Goal: Task Accomplishment & Management: Manage account settings

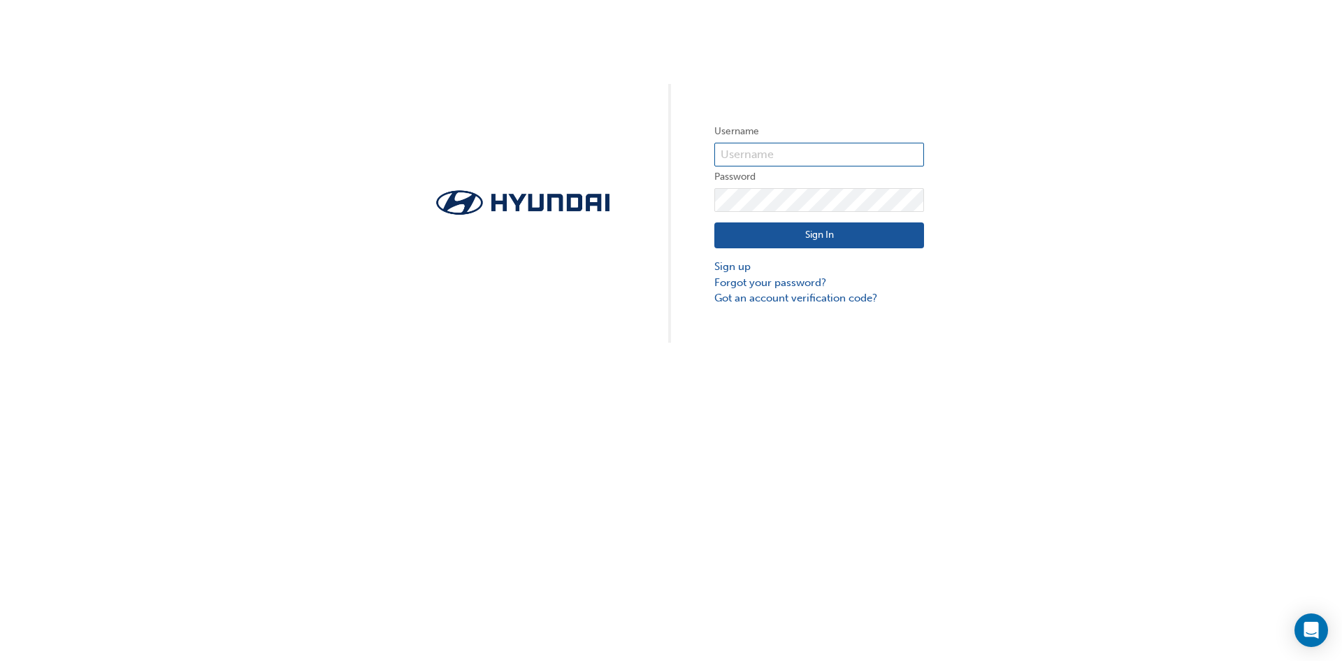
type input "4166"
click at [816, 233] on button "Sign In" at bounding box center [819, 235] width 210 height 27
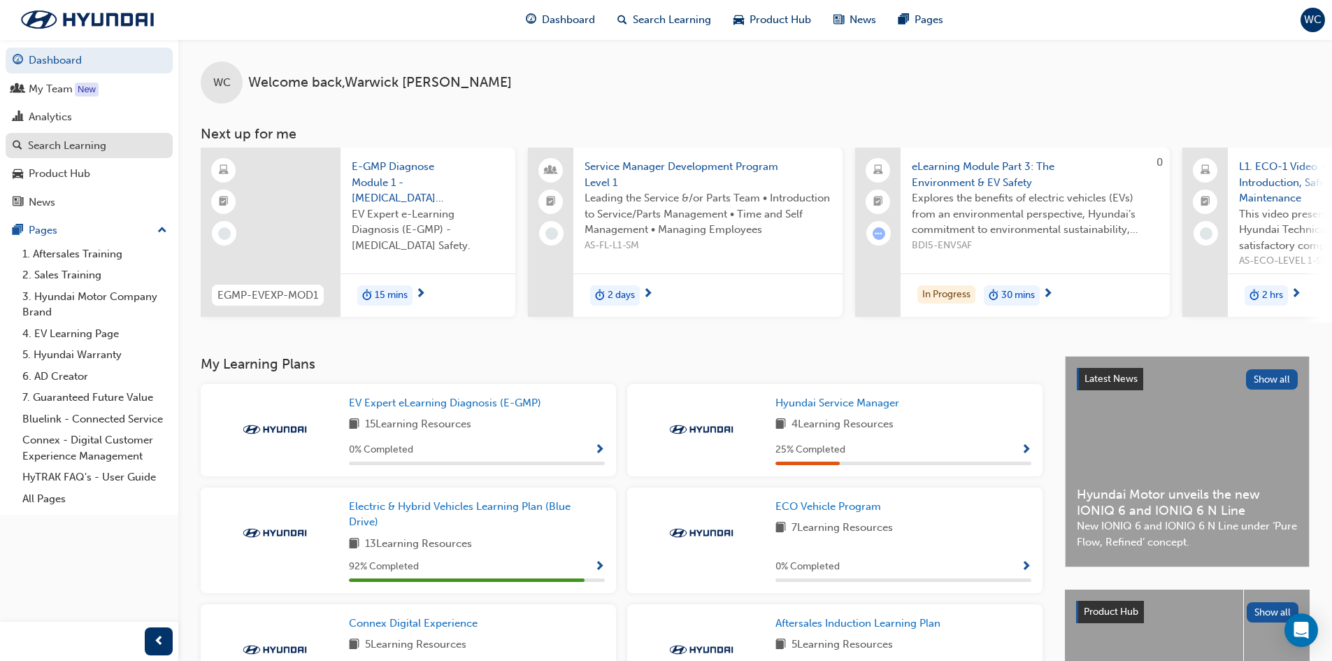
click at [43, 144] on div "Search Learning" at bounding box center [67, 146] width 78 height 16
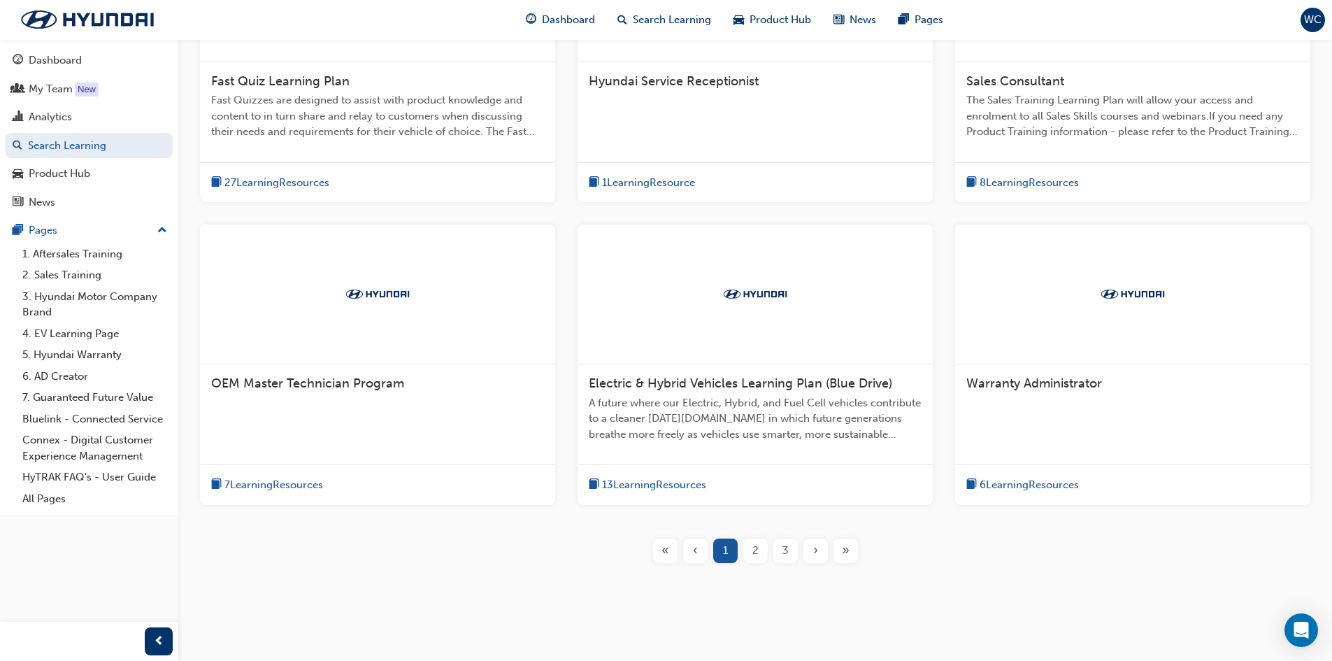
scroll to position [417, 0]
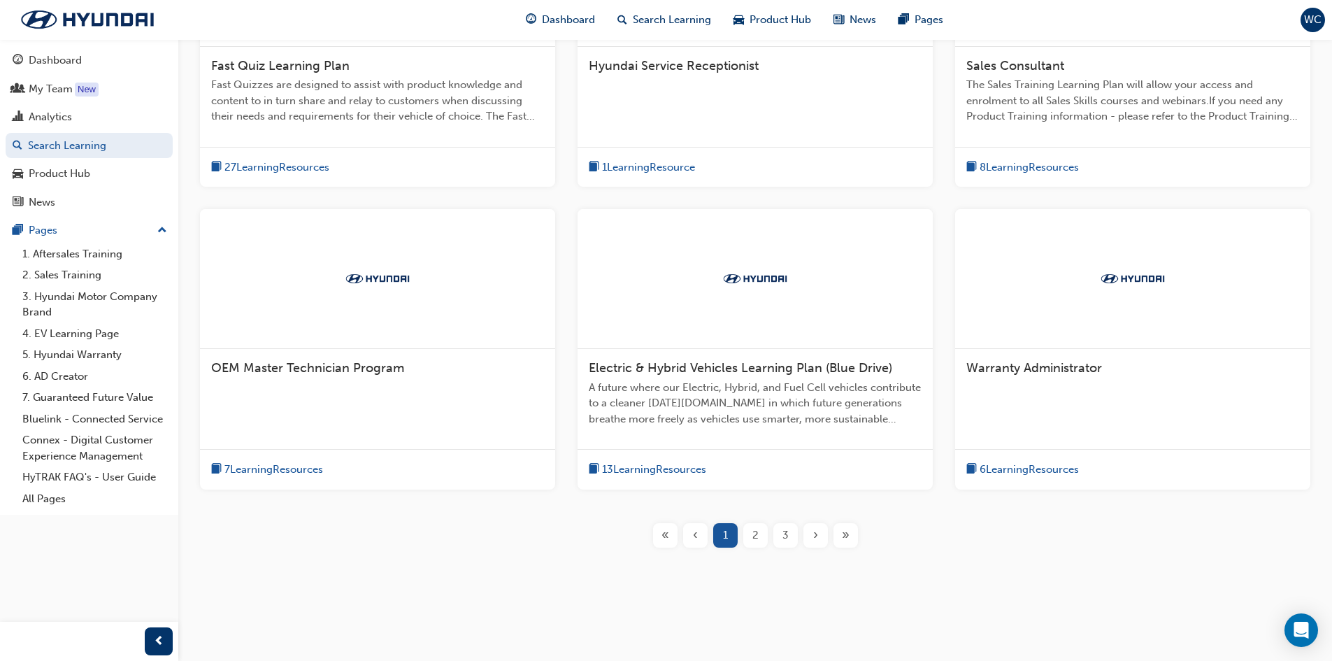
click at [756, 533] on span "2" at bounding box center [755, 535] width 6 height 16
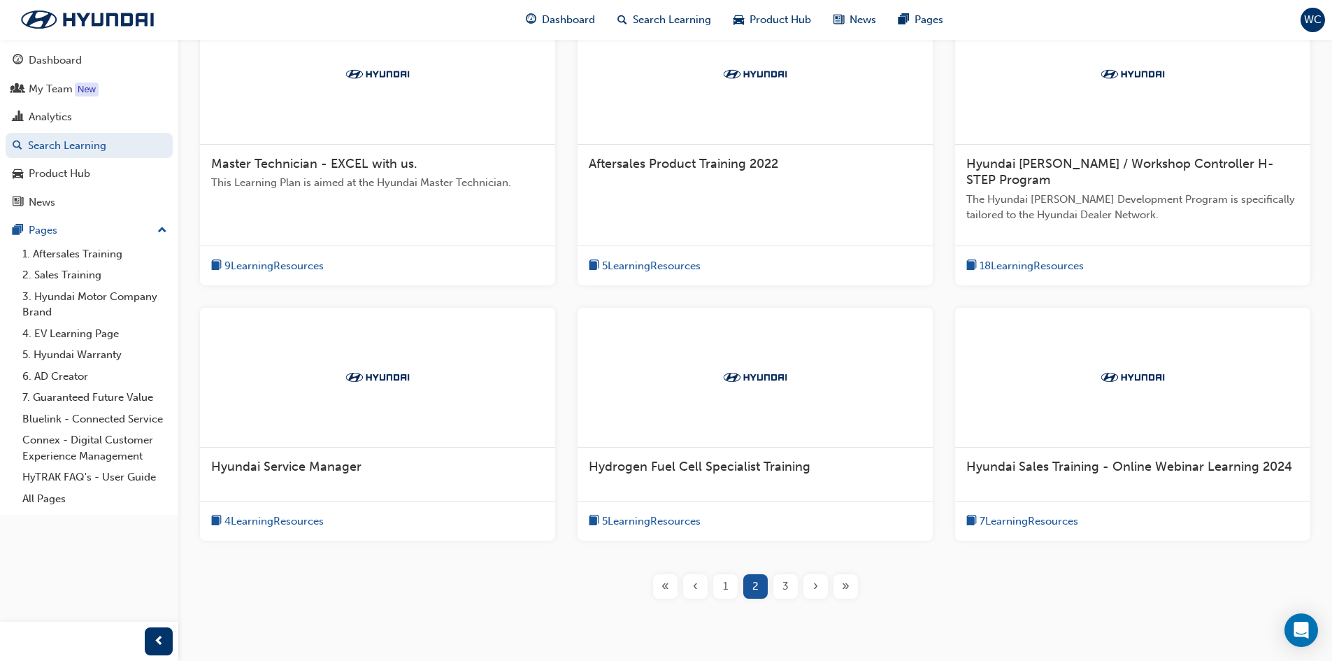
scroll to position [370, 0]
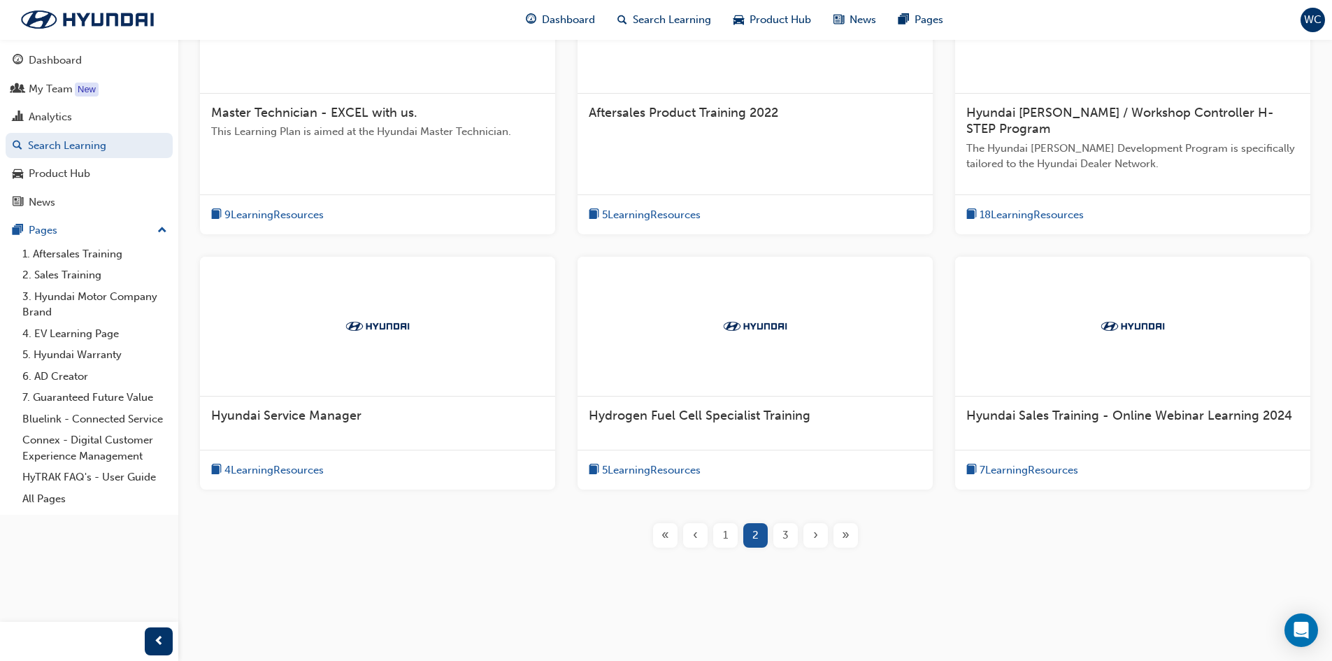
click at [785, 534] on span "3" at bounding box center [785, 535] width 6 height 16
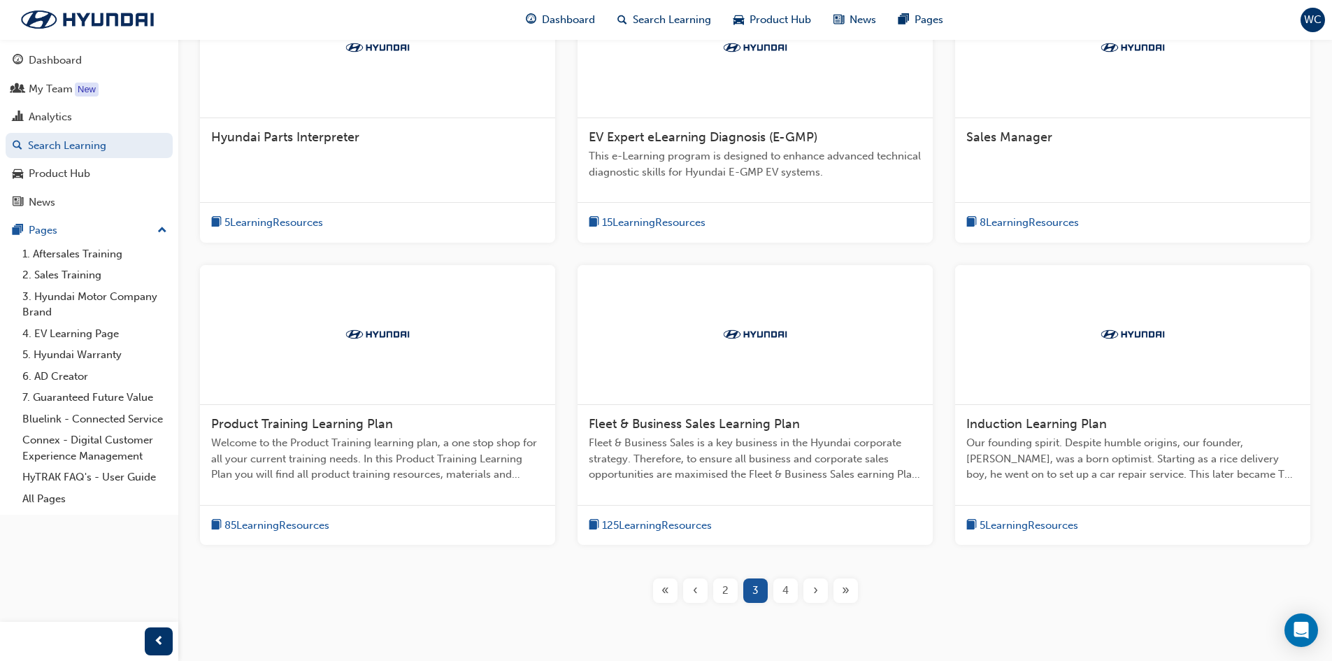
scroll to position [350, 0]
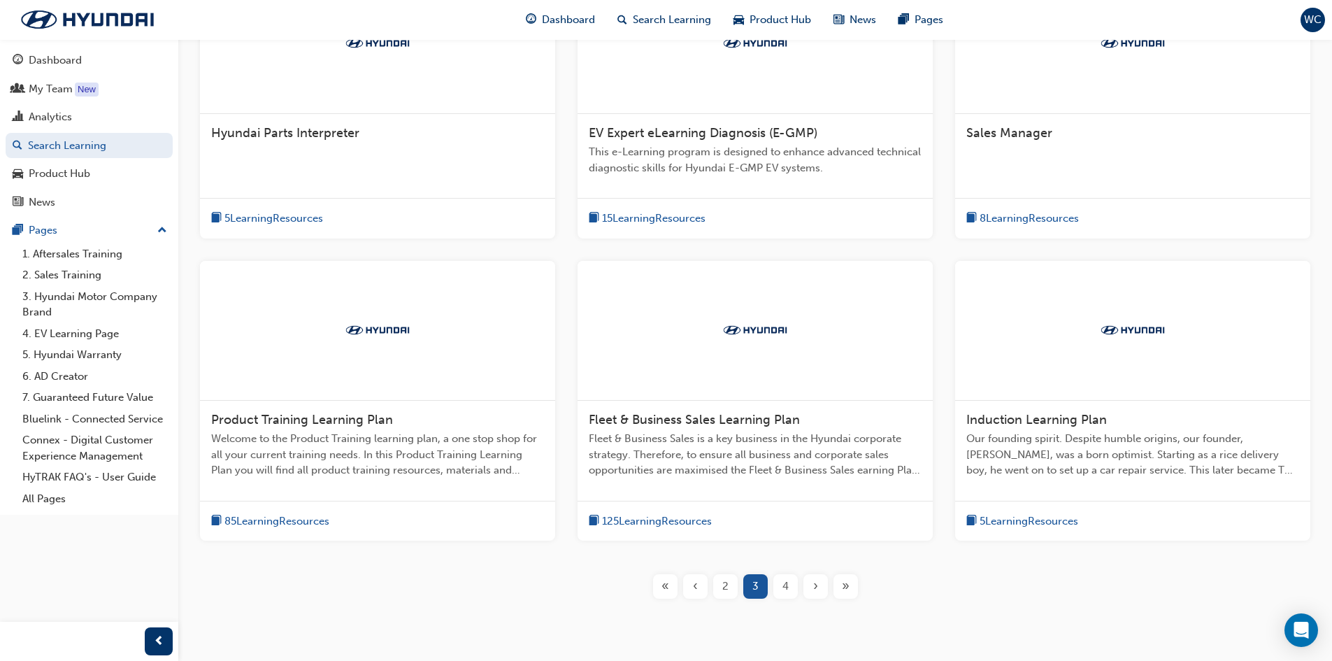
click at [786, 589] on span "4" at bounding box center [785, 586] width 6 height 16
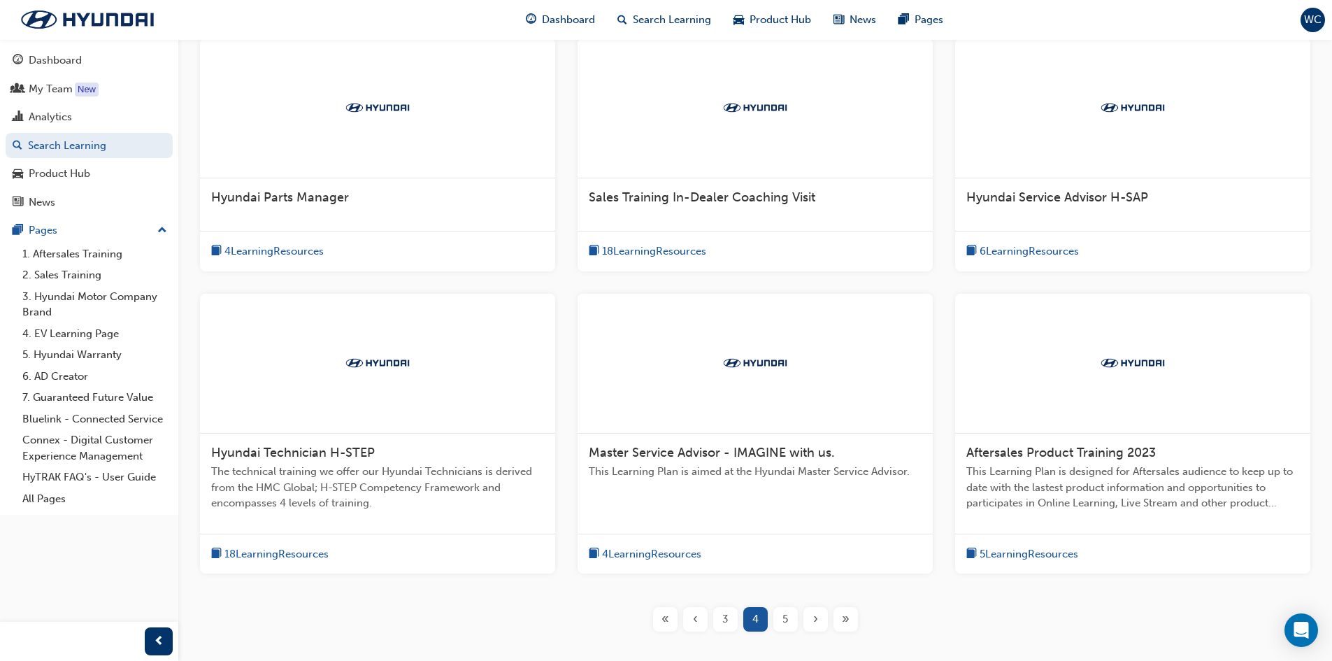
scroll to position [210, 0]
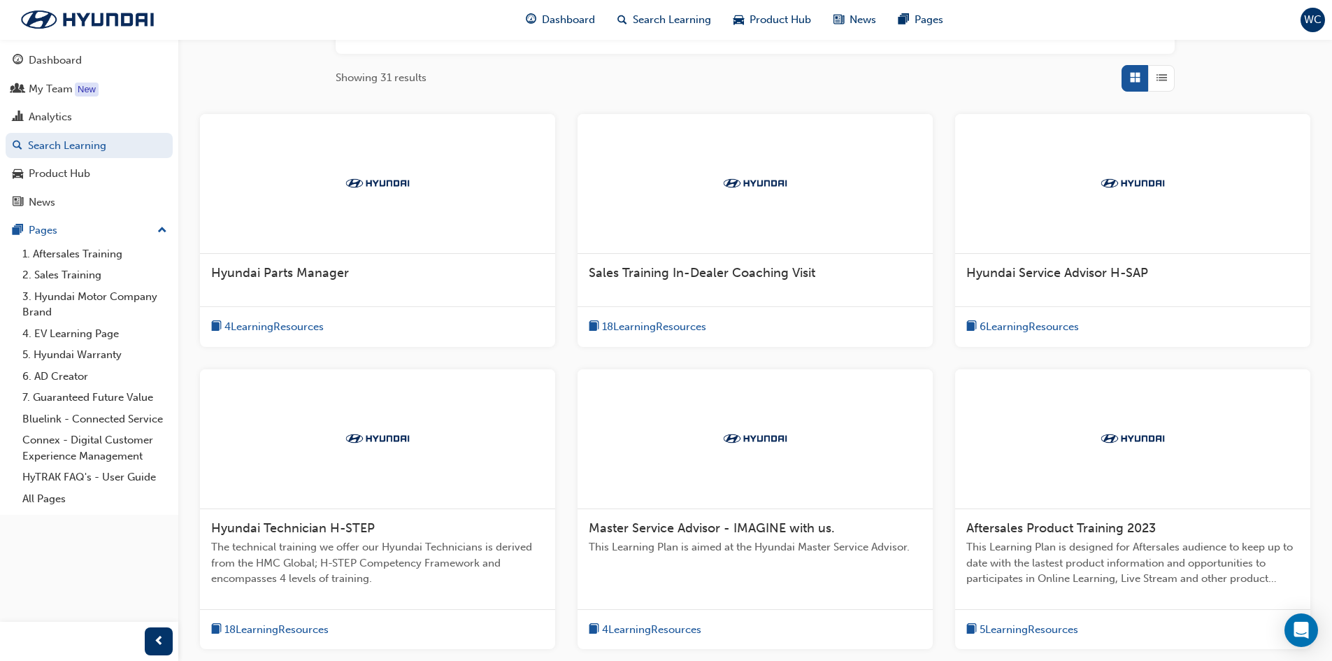
click at [993, 325] on span "6 Learning Resources" at bounding box center [1028, 327] width 99 height 16
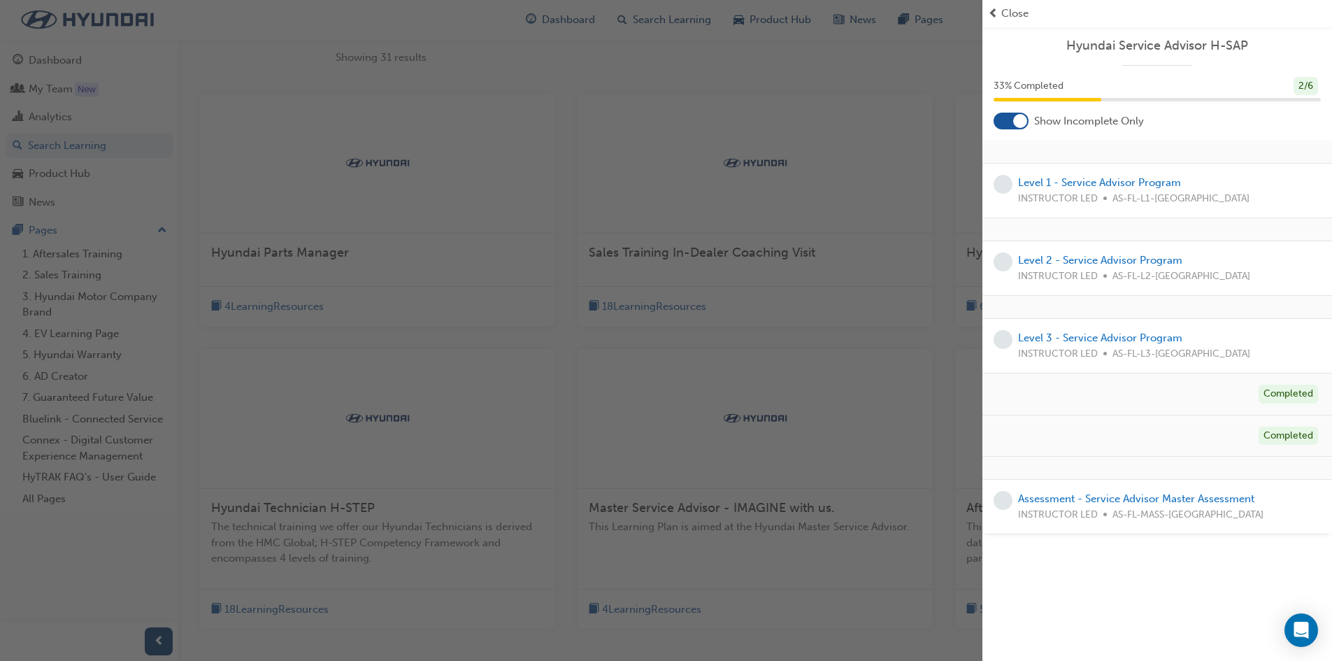
scroll to position [229, 0]
click at [1034, 333] on link "Level 3 - Service Advisor Program" at bounding box center [1100, 337] width 164 height 13
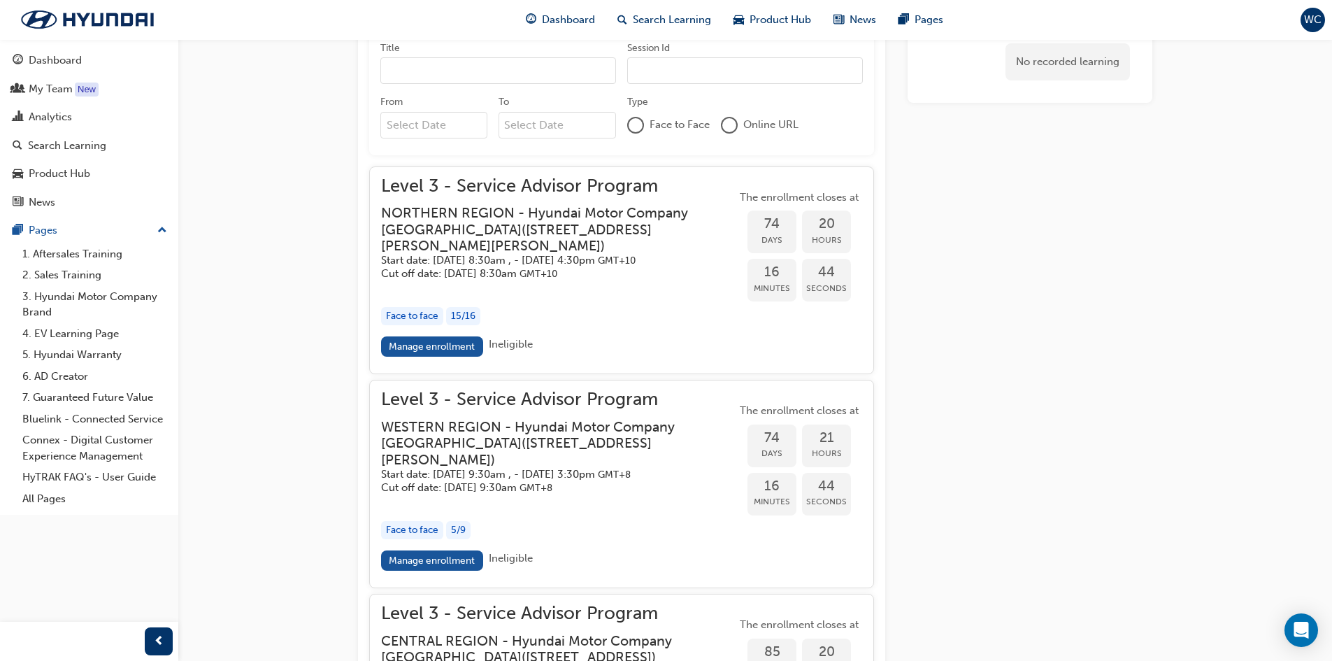
scroll to position [979, 0]
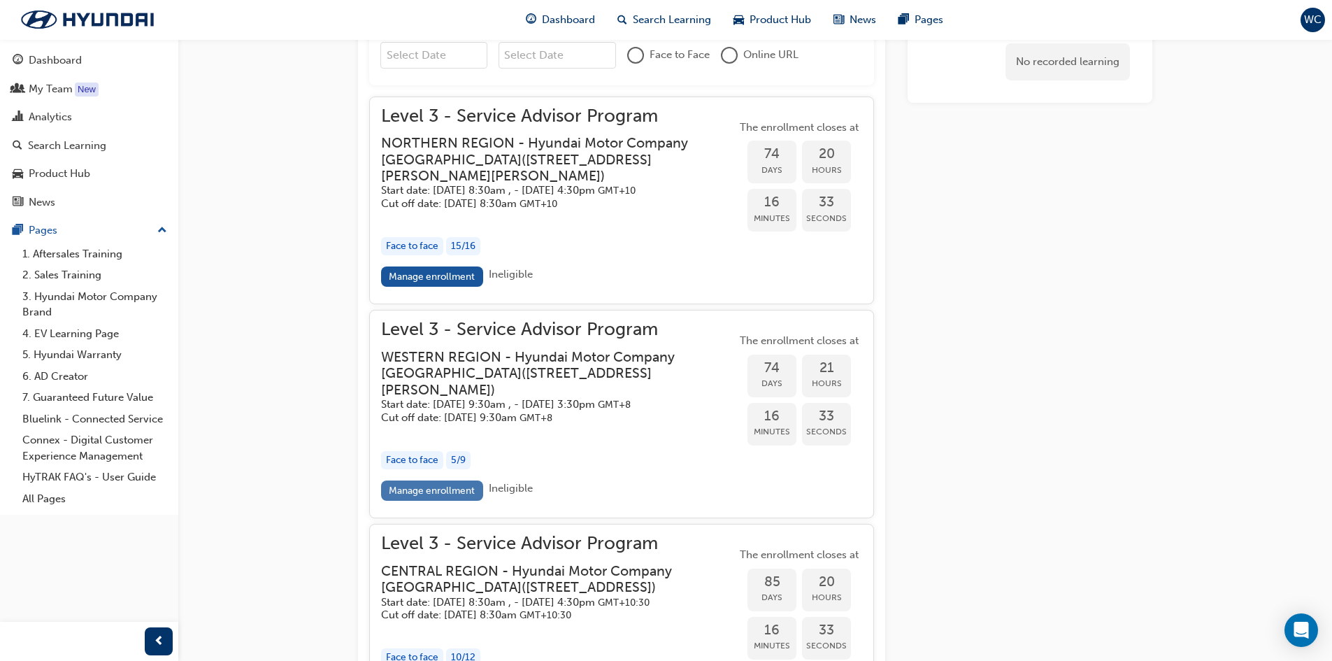
click at [455, 500] on link "Manage enrollment" at bounding box center [432, 490] width 102 height 20
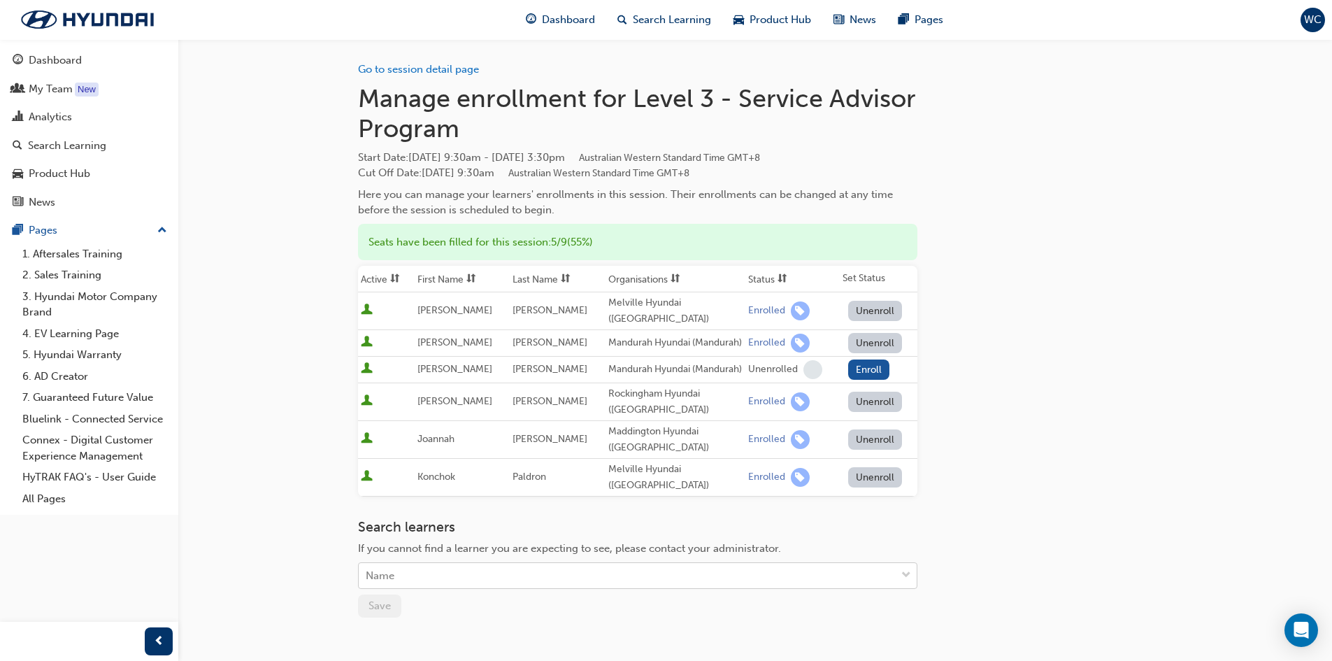
click at [414, 575] on div "Name" at bounding box center [627, 575] width 537 height 24
type input "as"
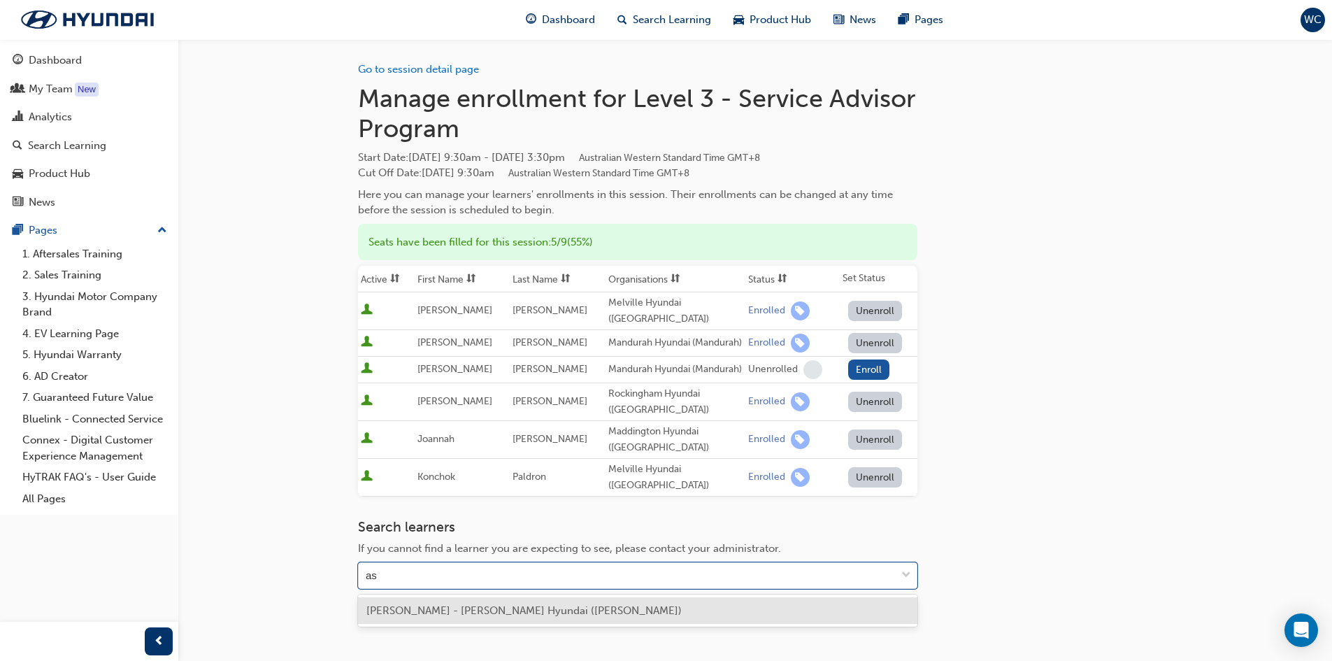
click at [472, 609] on span "[PERSON_NAME] - [PERSON_NAME] Hyundai ([PERSON_NAME])" at bounding box center [523, 610] width 315 height 13
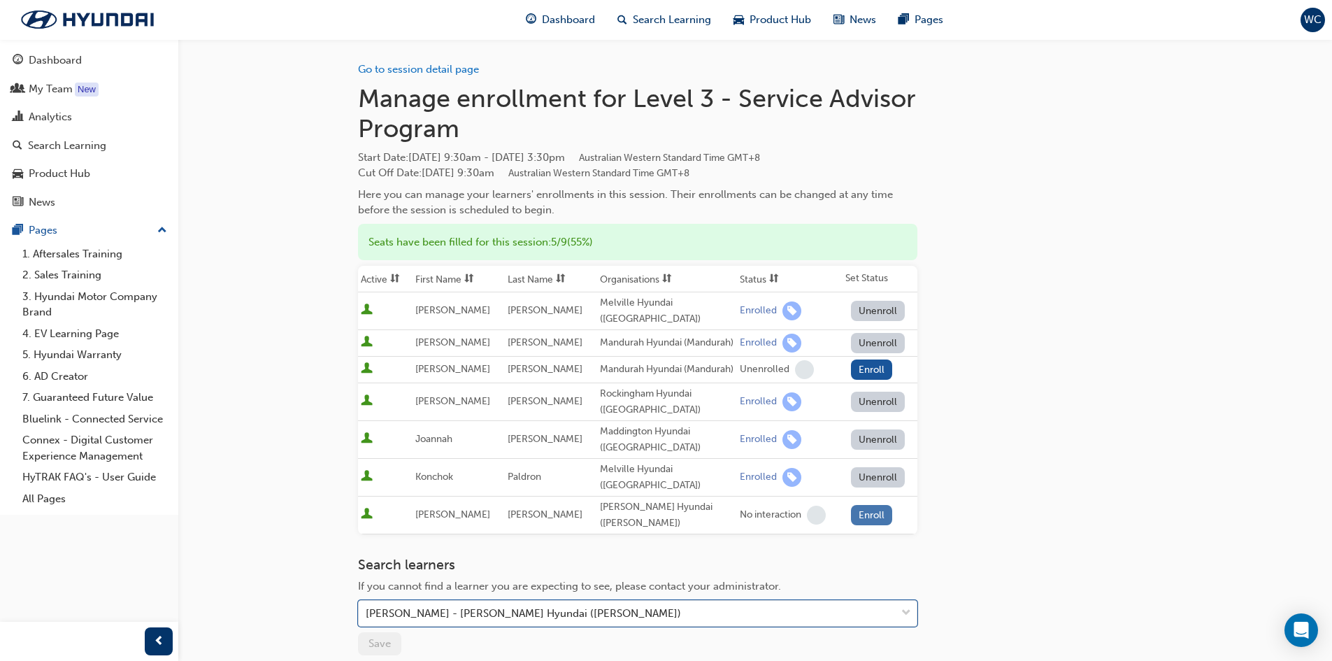
click at [866, 515] on button "Enroll" at bounding box center [872, 515] width 42 height 20
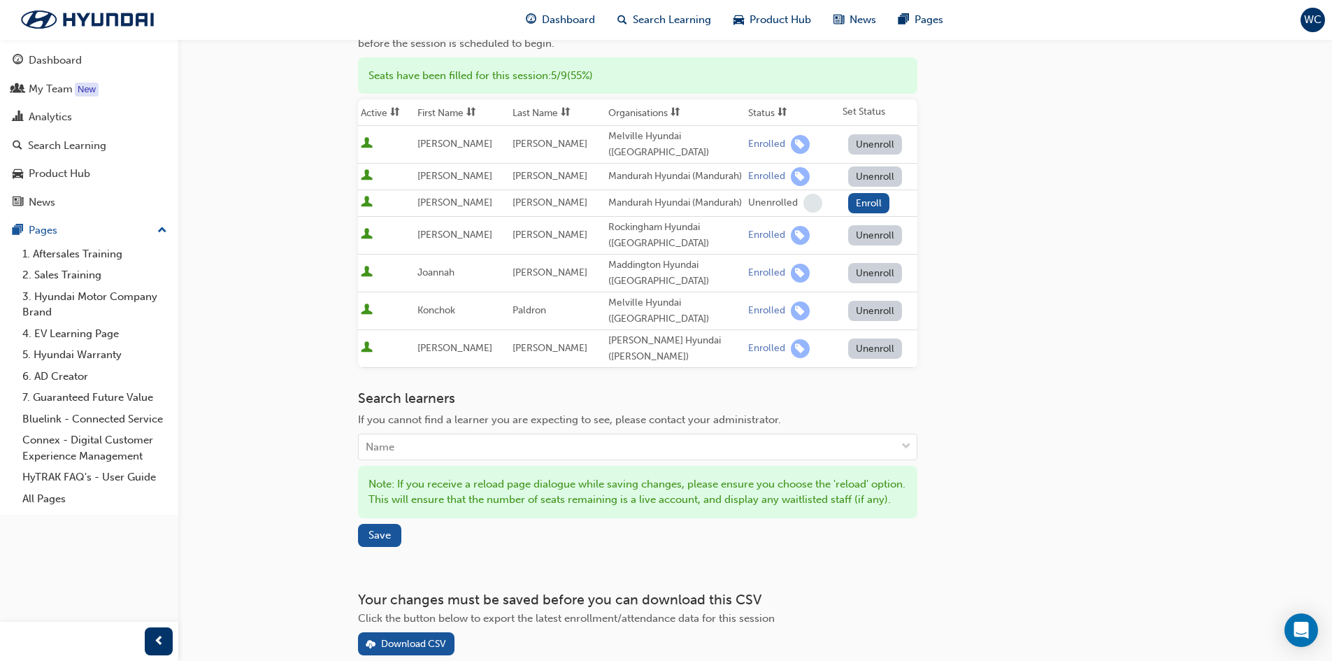
scroll to position [210, 0]
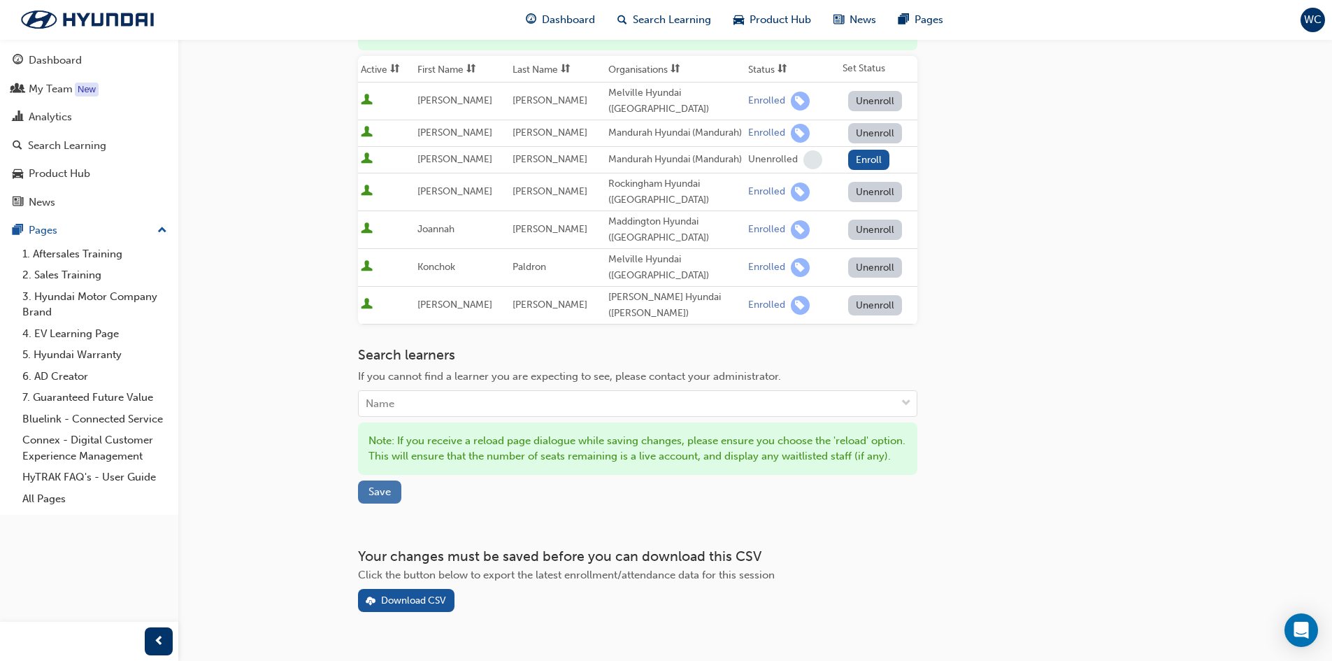
click at [381, 498] on span "Save" at bounding box center [379, 491] width 22 height 13
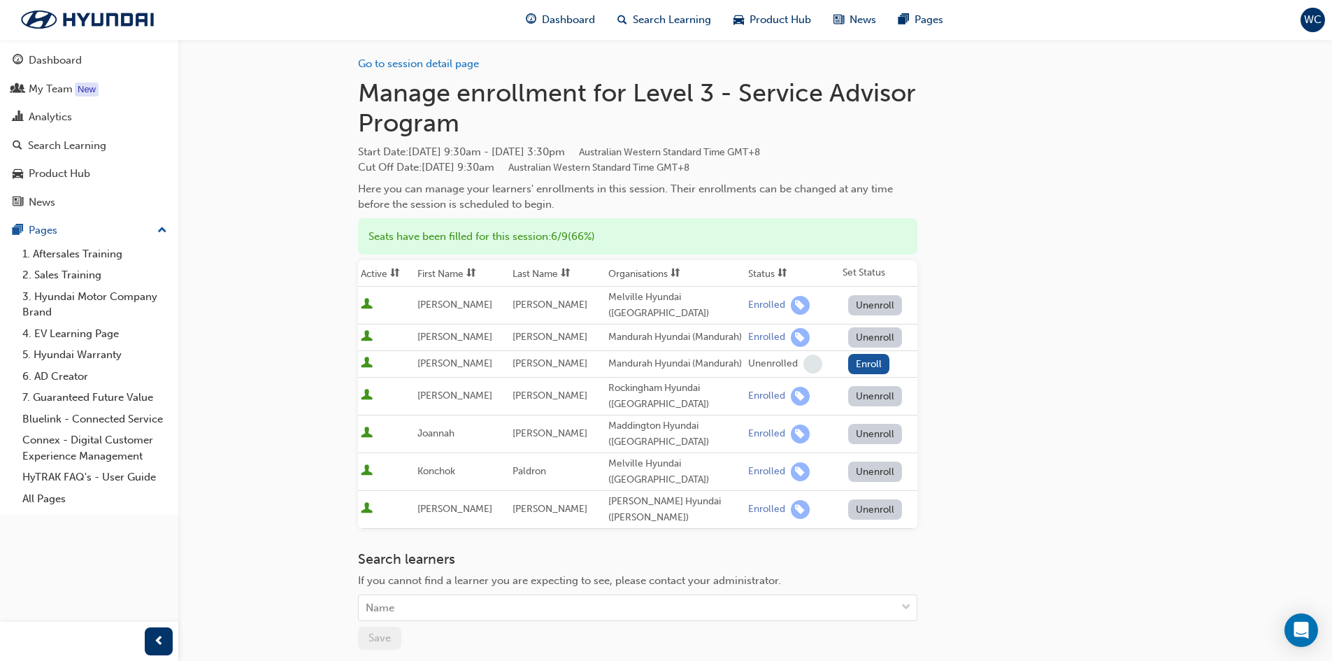
scroll to position [0, 0]
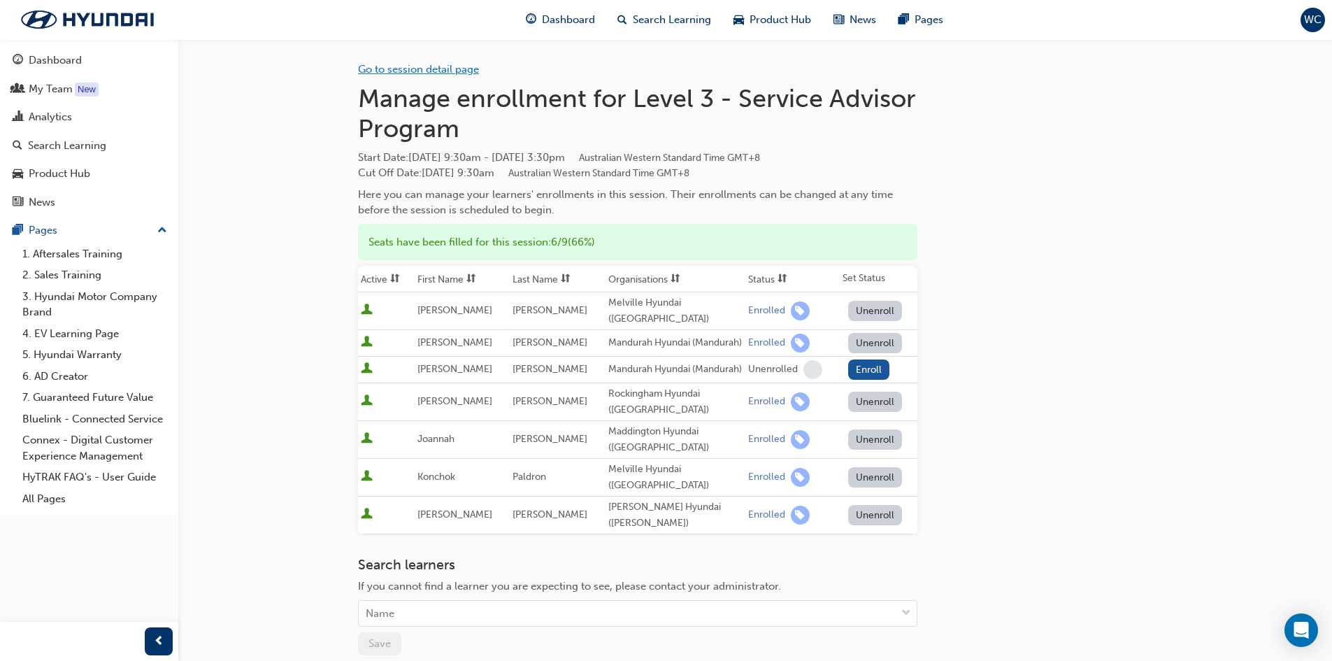
click at [410, 72] on link "Go to session detail page" at bounding box center [418, 69] width 121 height 13
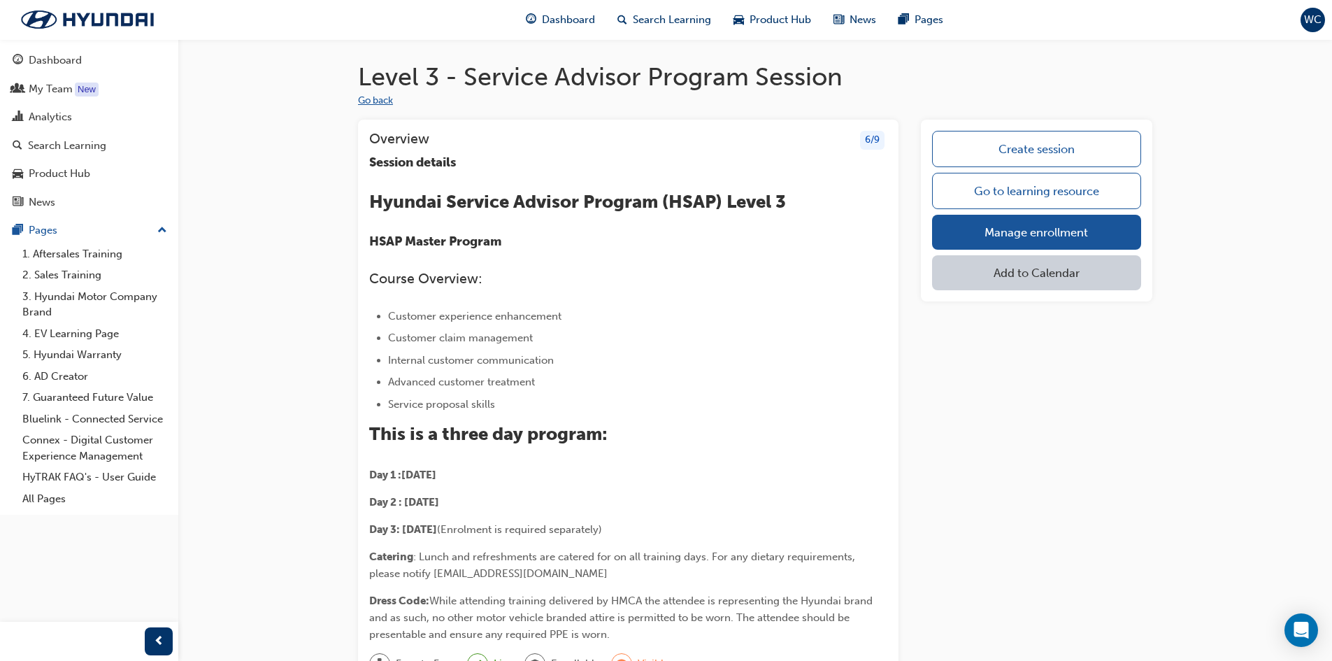
click at [377, 101] on button "Go back" at bounding box center [375, 101] width 35 height 16
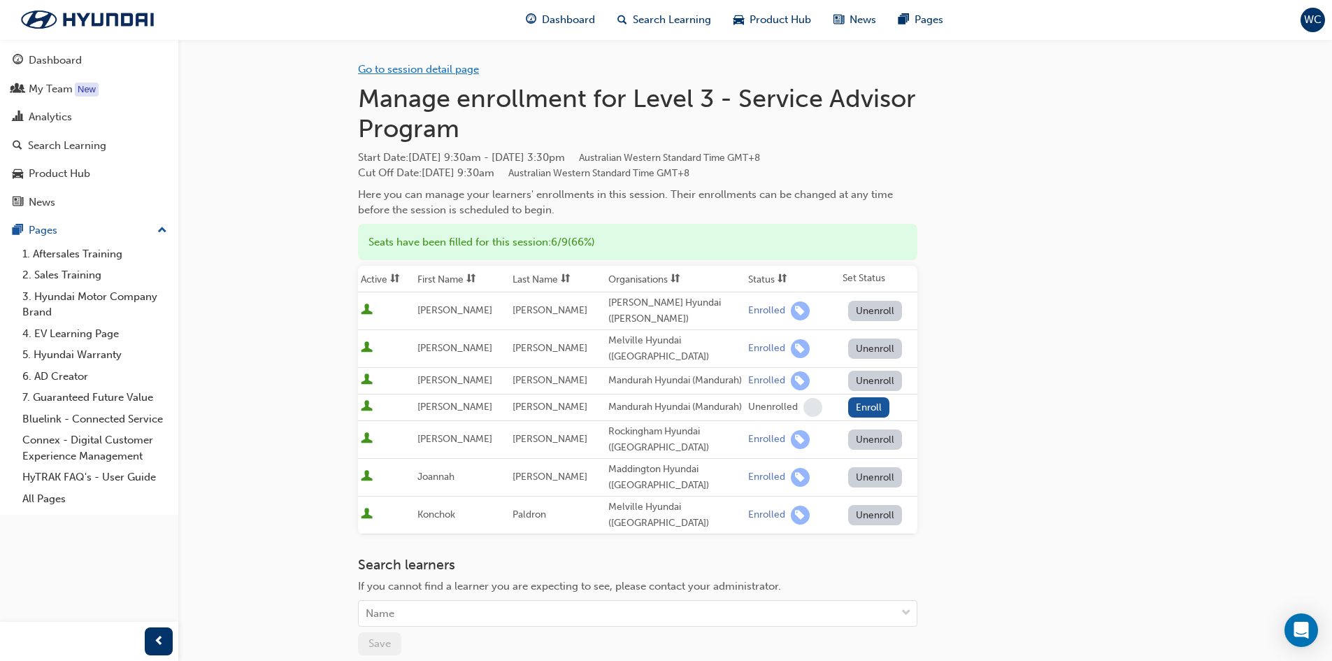
click at [414, 70] on link "Go to session detail page" at bounding box center [418, 69] width 121 height 13
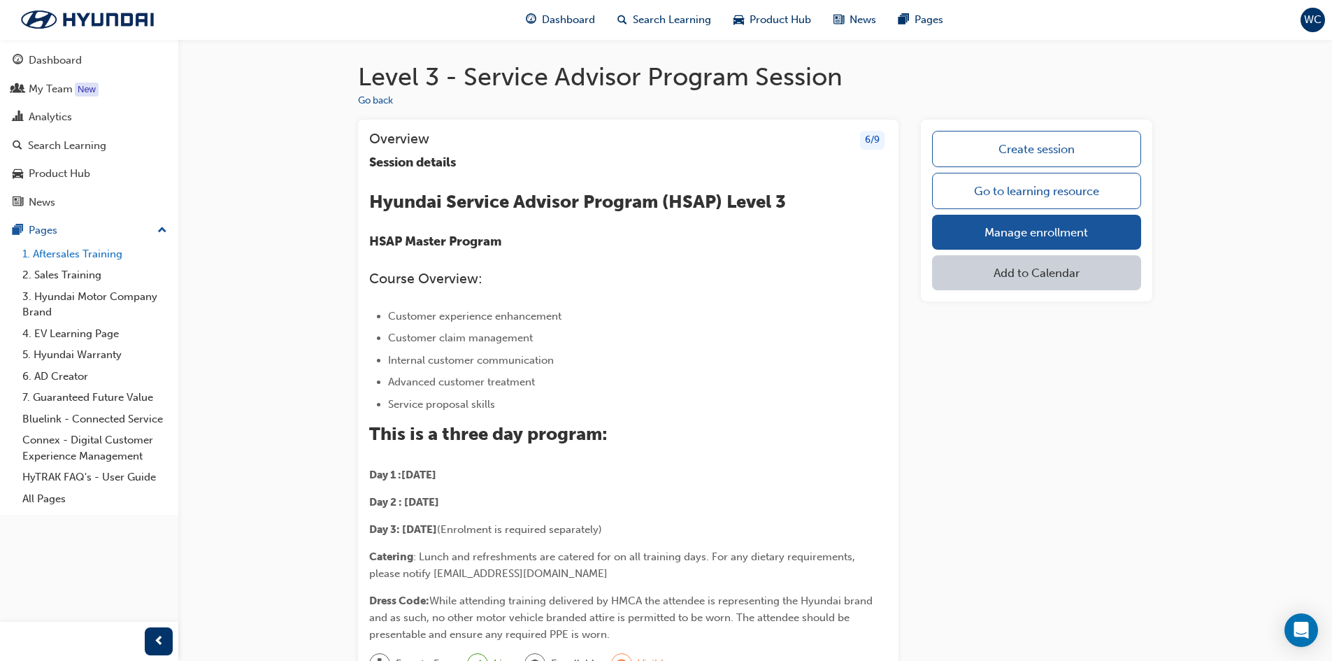
click at [82, 252] on link "1. Aftersales Training" at bounding box center [95, 254] width 156 height 22
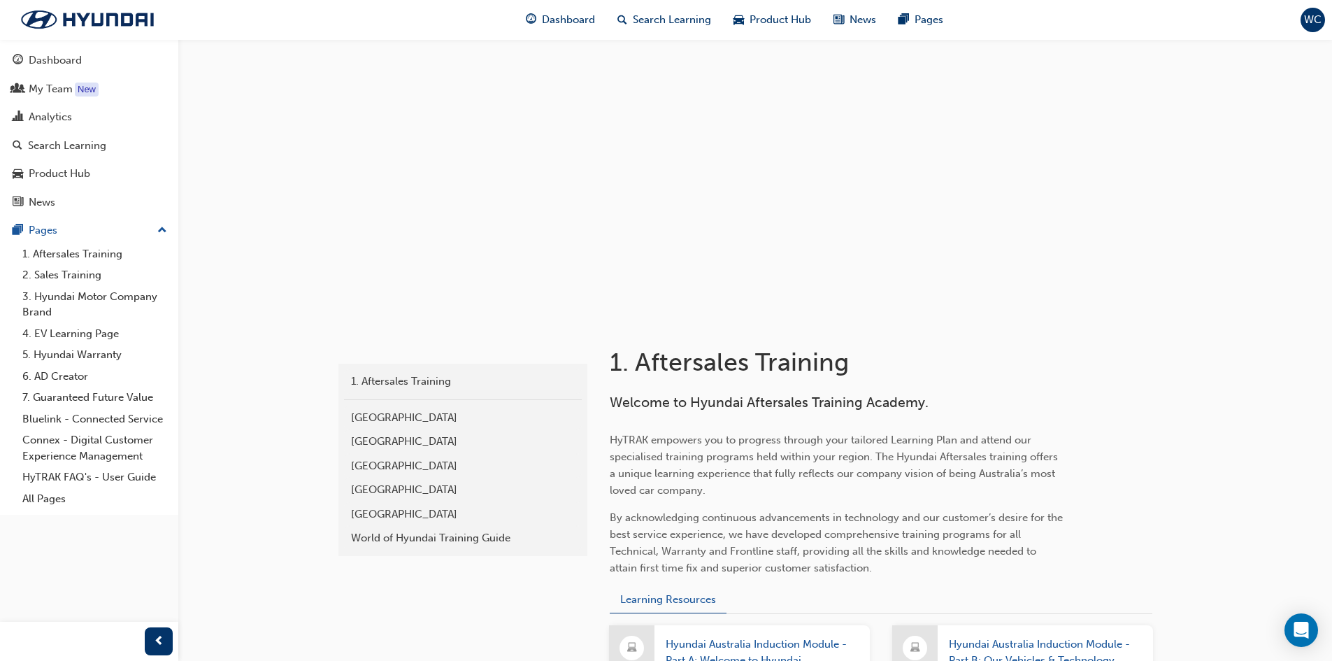
click at [366, 495] on div "[GEOGRAPHIC_DATA]" at bounding box center [463, 490] width 224 height 16
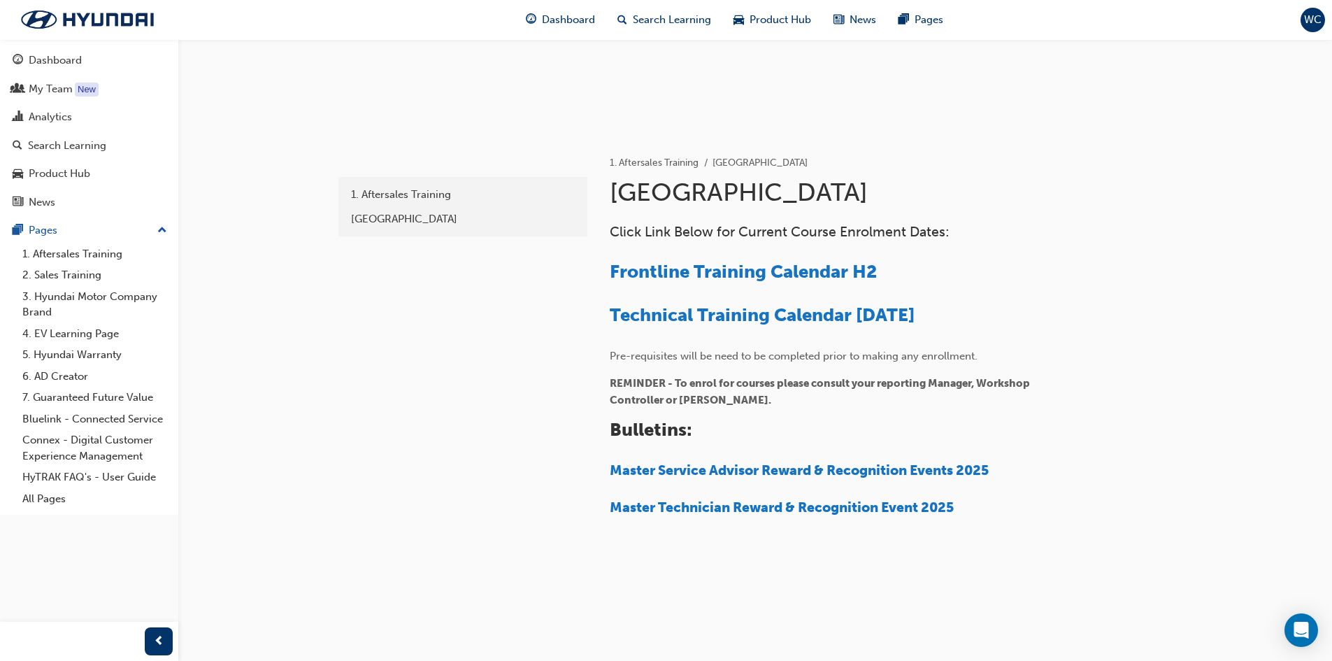
scroll to position [187, 0]
click at [734, 273] on span "Frontline Training Calendar H2" at bounding box center [743, 271] width 267 height 22
